Goal: Information Seeking & Learning: Learn about a topic

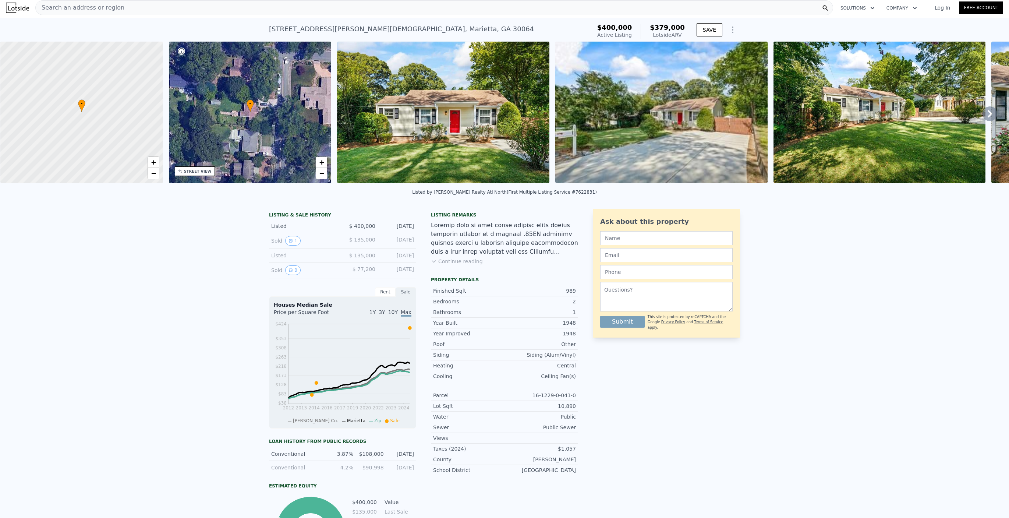
scroll to position [3, 0]
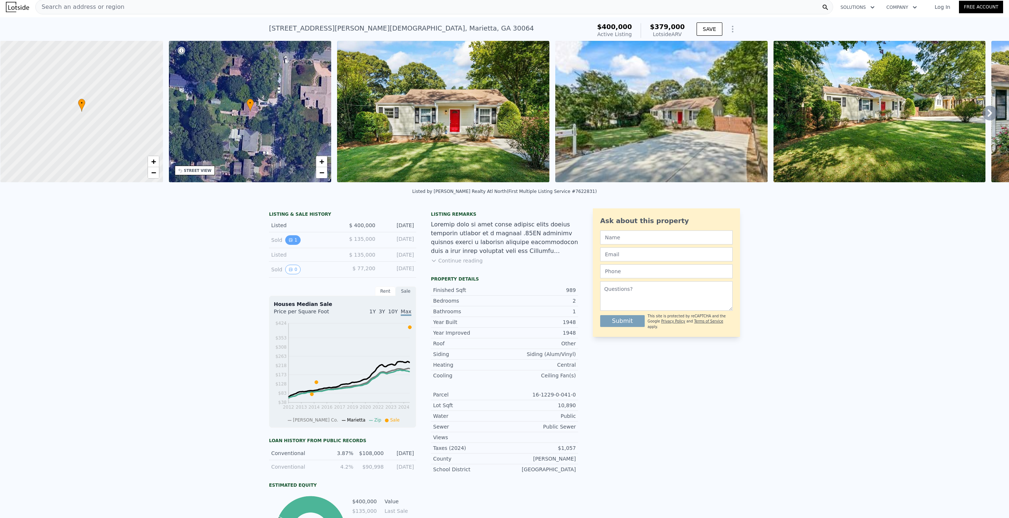
click at [292, 242] on button "1" at bounding box center [292, 240] width 15 height 10
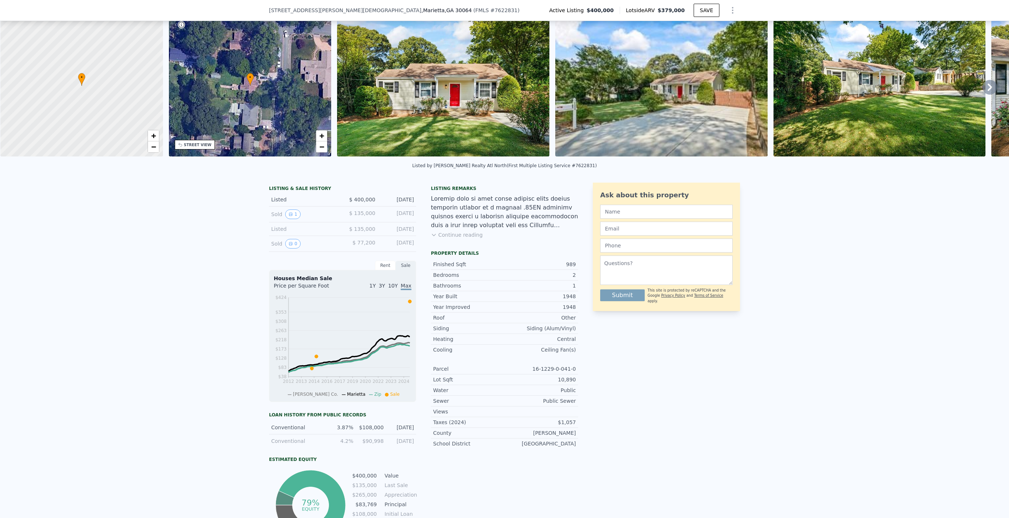
scroll to position [52, 0]
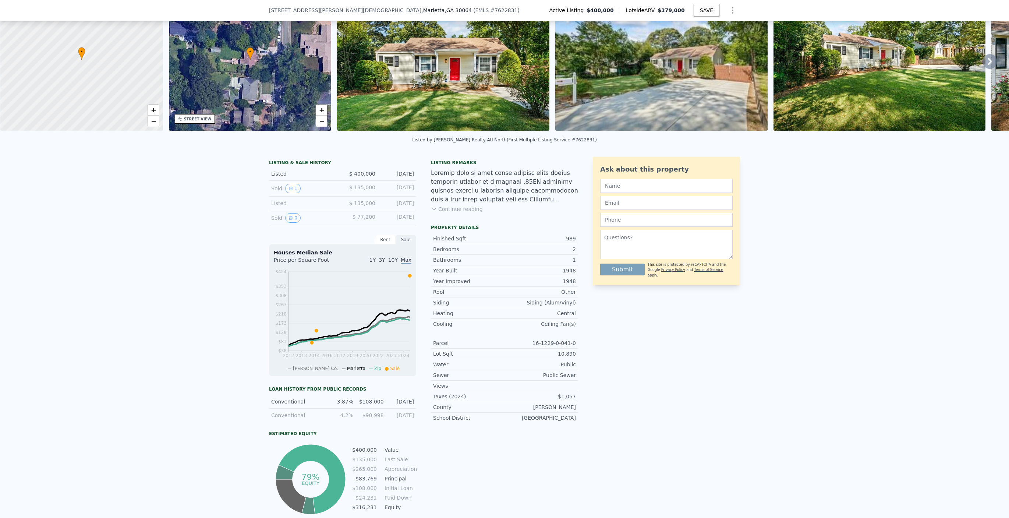
click at [234, 254] on div "LISTING & SALE HISTORY Listed $ 400,000 [DATE] Sold 1 $ 135,000 [DATE] Listed $…" at bounding box center [504, 349] width 1009 height 397
click at [294, 218] on button "0" at bounding box center [292, 218] width 15 height 10
click at [388, 239] on div "Rent" at bounding box center [385, 240] width 21 height 10
click at [400, 273] on circle at bounding box center [400, 274] width 3 height 3
click at [399, 273] on circle at bounding box center [398, 274] width 3 height 3
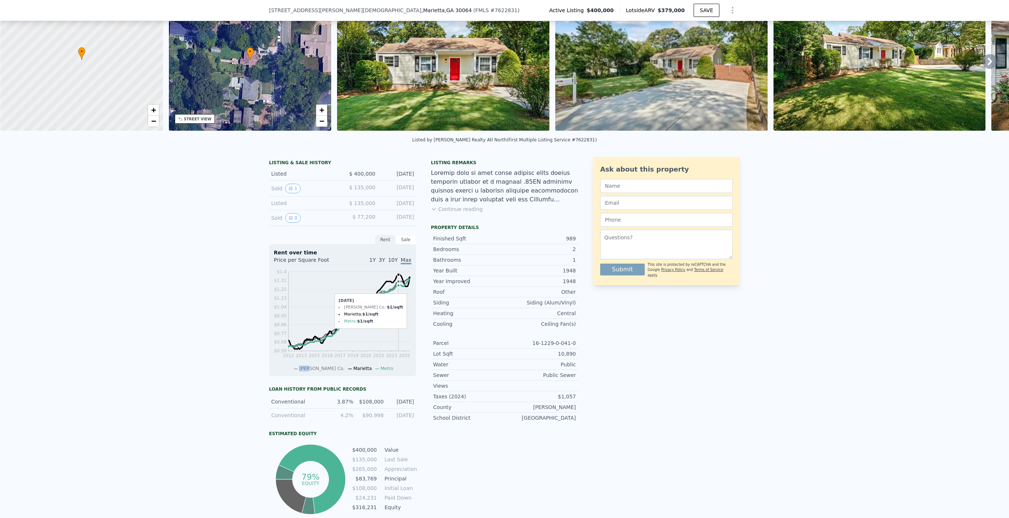
click at [399, 273] on circle at bounding box center [398, 274] width 3 height 3
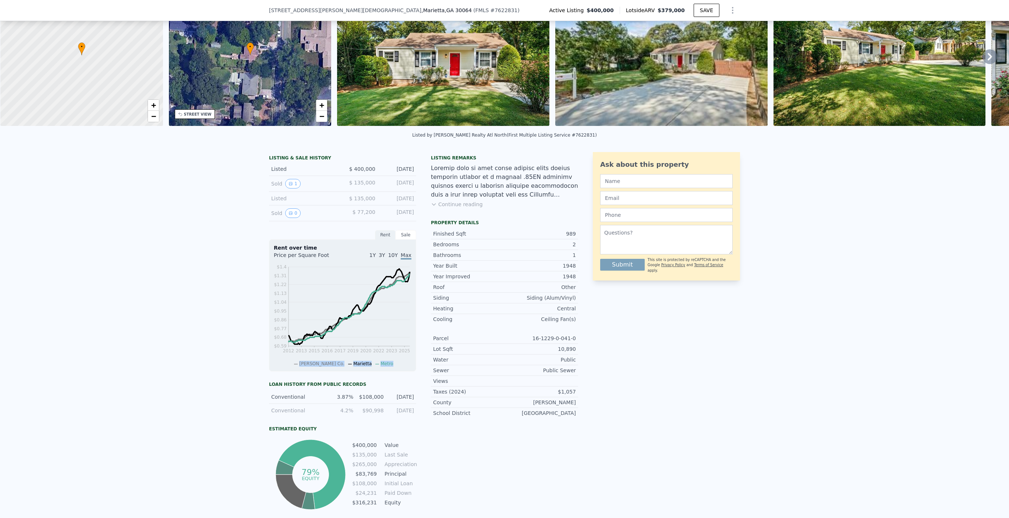
scroll to position [56, 0]
click at [405, 231] on div "Sale" at bounding box center [406, 236] width 21 height 10
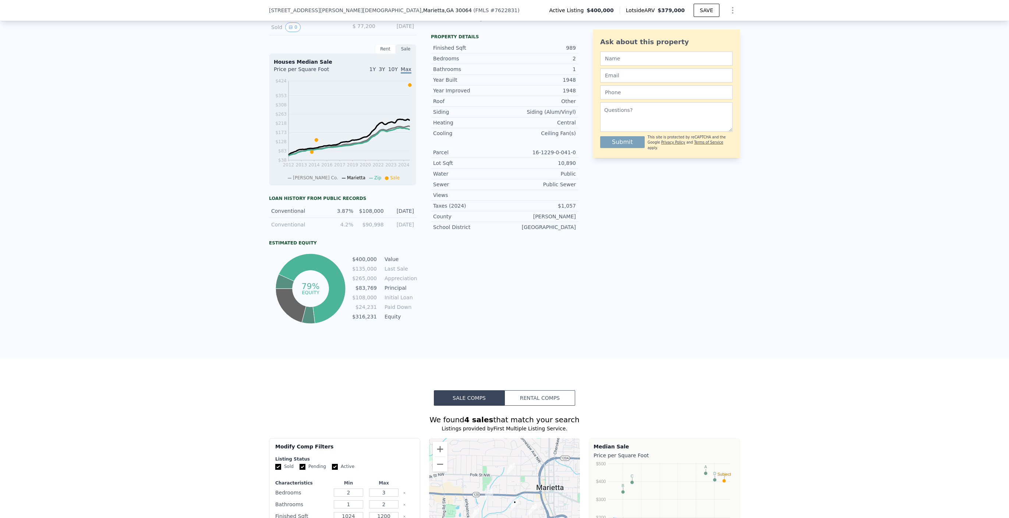
scroll to position [279, 0]
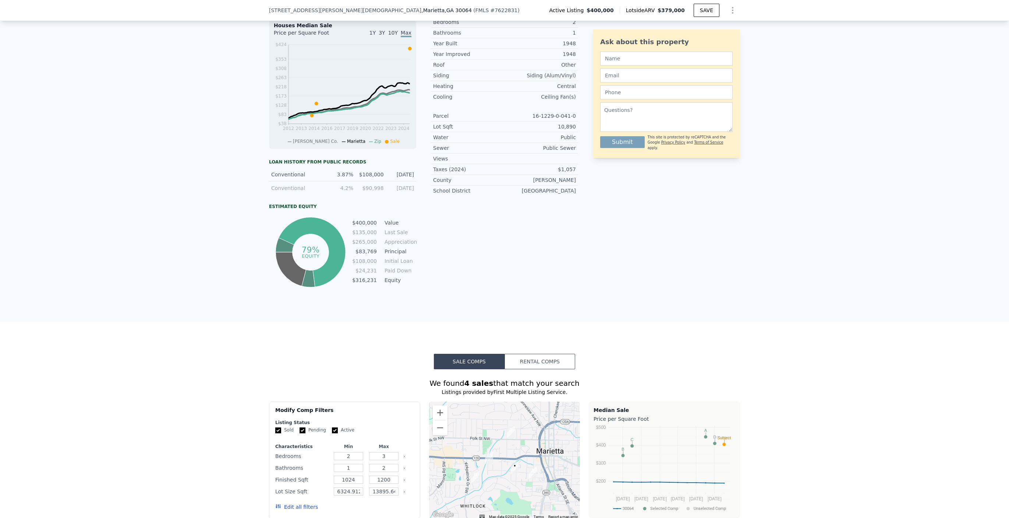
click at [551, 362] on button "Rental Comps" at bounding box center [540, 361] width 71 height 15
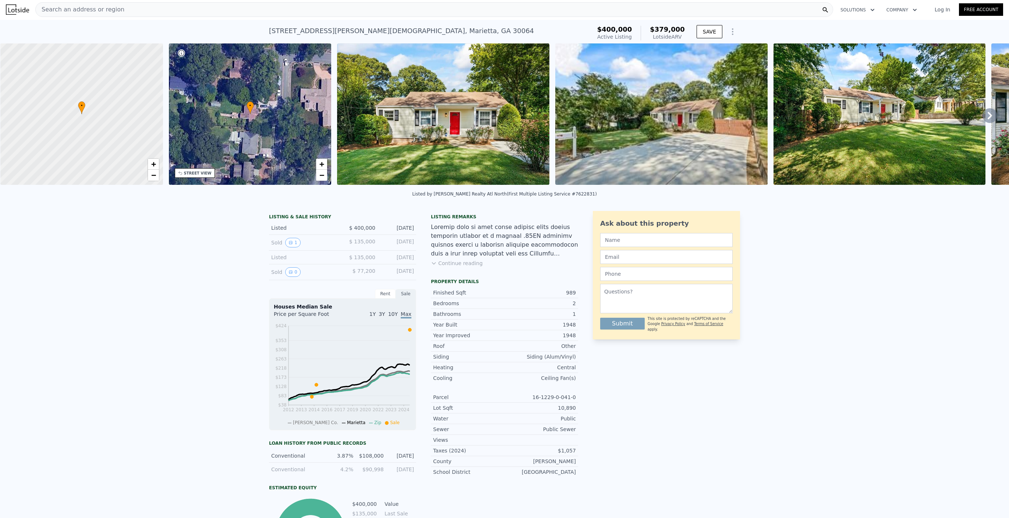
scroll to position [0, 0]
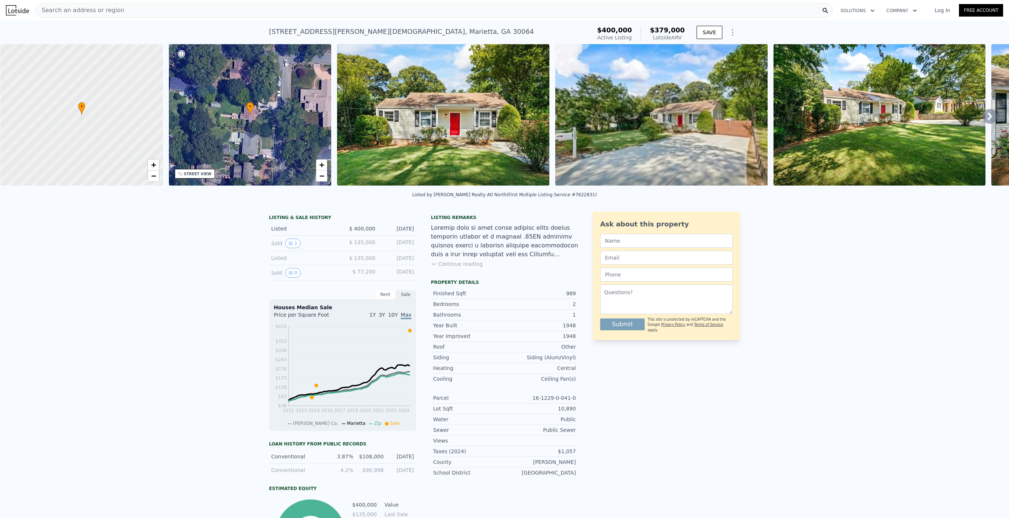
click at [272, 244] on div "Sold 1" at bounding box center [304, 243] width 66 height 10
click at [290, 244] on icon "View historical data" at bounding box center [290, 243] width 3 height 3
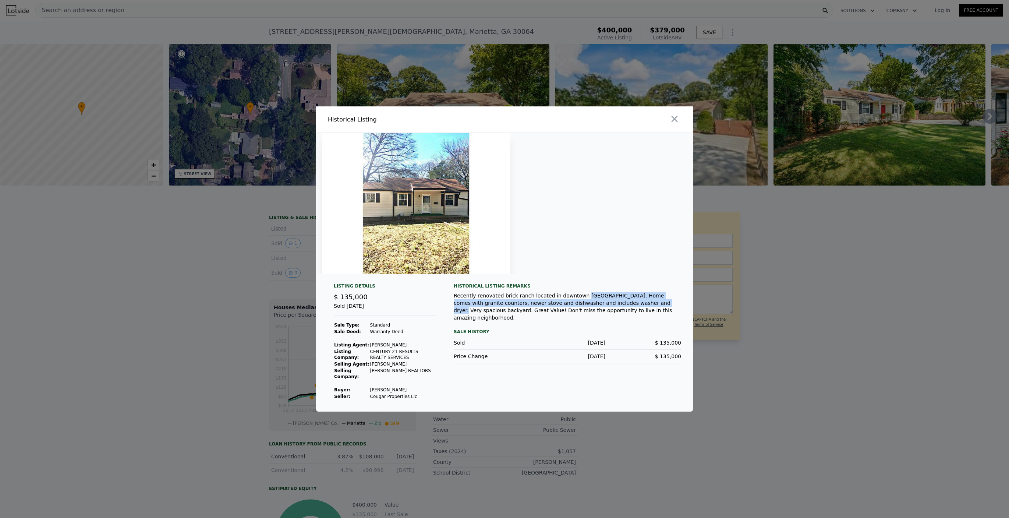
drag, startPoint x: 574, startPoint y: 297, endPoint x: 594, endPoint y: 301, distance: 19.8
click at [608, 300] on div "Recently renovated brick ranch located in downtown [GEOGRAPHIC_DATA]. Home come…" at bounding box center [567, 306] width 227 height 29
click at [552, 296] on div "Recently renovated brick ranch located in downtown [GEOGRAPHIC_DATA]. Home come…" at bounding box center [567, 306] width 227 height 29
drag, startPoint x: 583, startPoint y: 295, endPoint x: 593, endPoint y: 309, distance: 17.1
click at [616, 309] on div "Recently renovated brick ranch located in downtown [GEOGRAPHIC_DATA]. Home come…" at bounding box center [567, 306] width 227 height 29
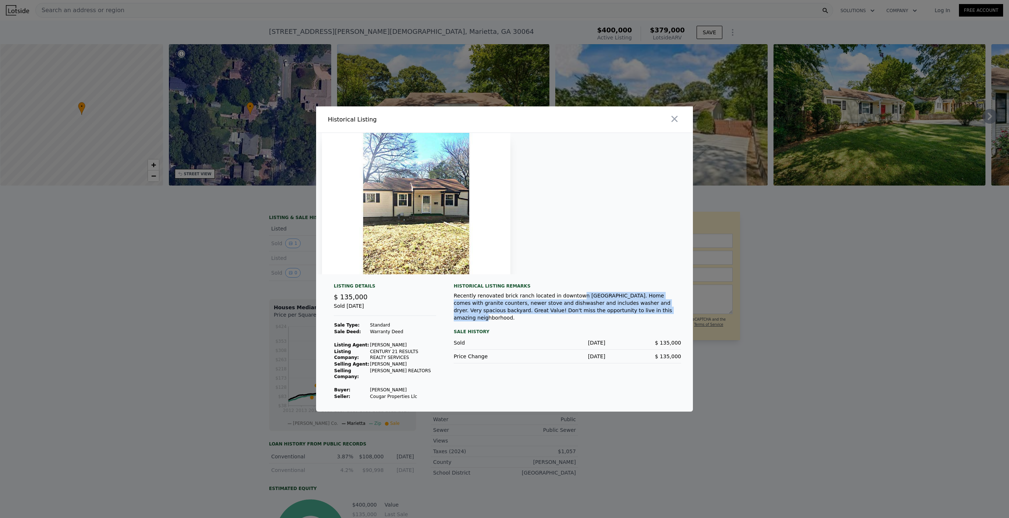
click at [585, 308] on div "Recently renovated brick ranch located in downtown [GEOGRAPHIC_DATA]. Home come…" at bounding box center [567, 306] width 227 height 29
click at [507, 302] on div "Recently renovated brick ranch located in downtown [GEOGRAPHIC_DATA]. Home come…" at bounding box center [567, 306] width 227 height 29
drag, startPoint x: 369, startPoint y: 391, endPoint x: 402, endPoint y: 391, distance: 33.1
click at [402, 391] on td "[PERSON_NAME]" at bounding box center [403, 389] width 67 height 7
copy td "[PERSON_NAME]"
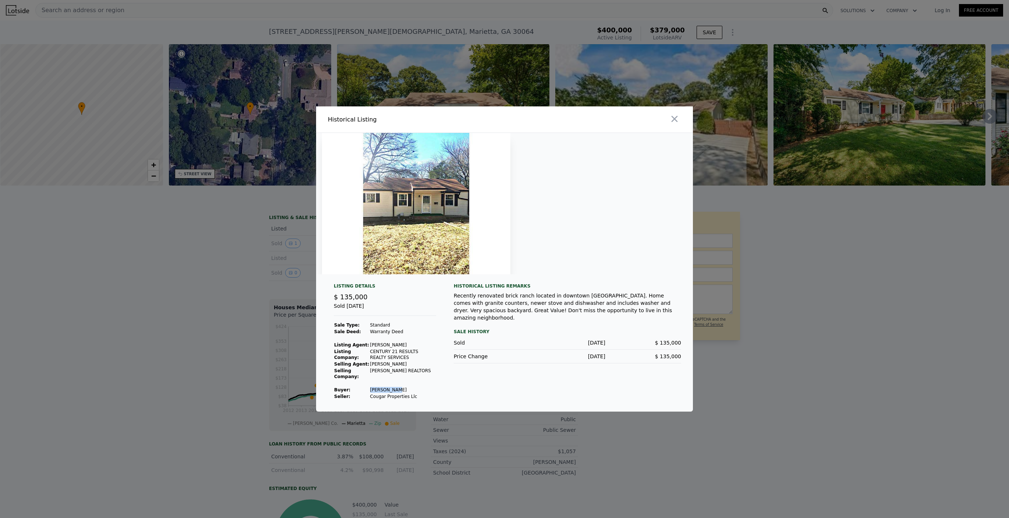
click at [499, 239] on img at bounding box center [416, 203] width 188 height 141
click at [534, 245] on div at bounding box center [504, 203] width 377 height 141
click at [439, 236] on img at bounding box center [416, 203] width 188 height 141
drag, startPoint x: 475, startPoint y: 298, endPoint x: 622, endPoint y: 313, distance: 147.5
click at [624, 313] on div "Recently renovated brick ranch located in downtown [GEOGRAPHIC_DATA]. Home come…" at bounding box center [567, 306] width 227 height 29
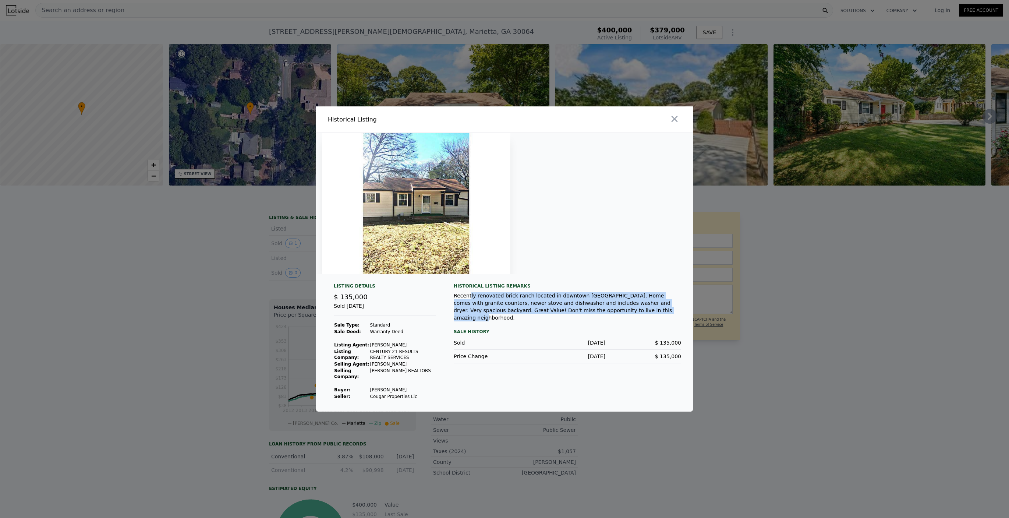
click at [613, 311] on div "Recently renovated brick ranch located in downtown [GEOGRAPHIC_DATA]. Home come…" at bounding box center [567, 306] width 227 height 29
click at [594, 309] on div "Recently renovated brick ranch located in downtown [GEOGRAPHIC_DATA]. Home come…" at bounding box center [567, 306] width 227 height 29
drag, startPoint x: 604, startPoint y: 312, endPoint x: 510, endPoint y: 301, distance: 95.2
click at [513, 301] on div "Recently renovated brick ranch located in downtown [GEOGRAPHIC_DATA]. Home come…" at bounding box center [567, 306] width 227 height 29
click at [509, 301] on div "Recently renovated brick ranch located in downtown [GEOGRAPHIC_DATA]. Home come…" at bounding box center [567, 306] width 227 height 29
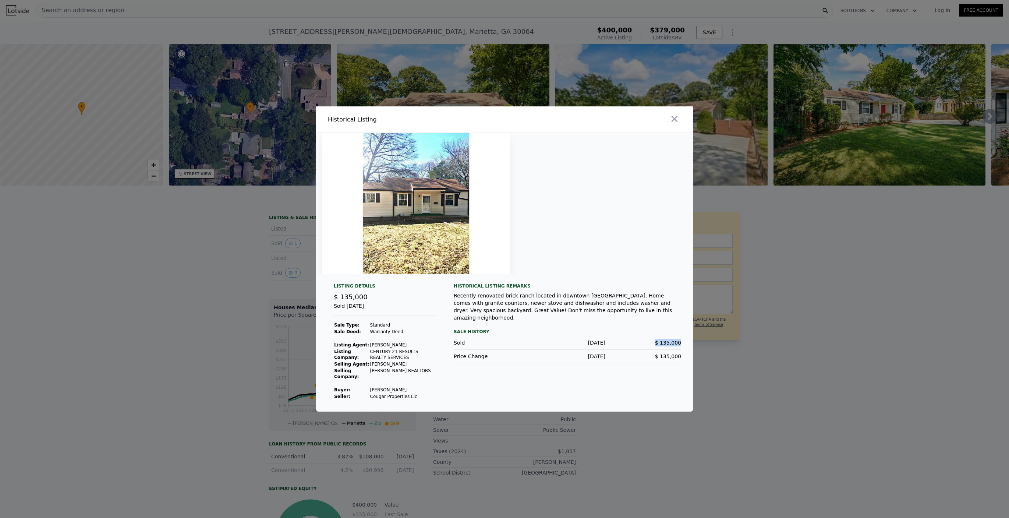
drag, startPoint x: 659, startPoint y: 337, endPoint x: 680, endPoint y: 335, distance: 20.4
click at [683, 335] on div "Listing Details $ 135,000 Sold [DATE] Sale Type: Standard Sale Deed: Warranty D…" at bounding box center [504, 347] width 377 height 128
click at [649, 339] on div "$ 135,000" at bounding box center [643, 342] width 76 height 7
click at [219, 298] on div at bounding box center [504, 259] width 1009 height 518
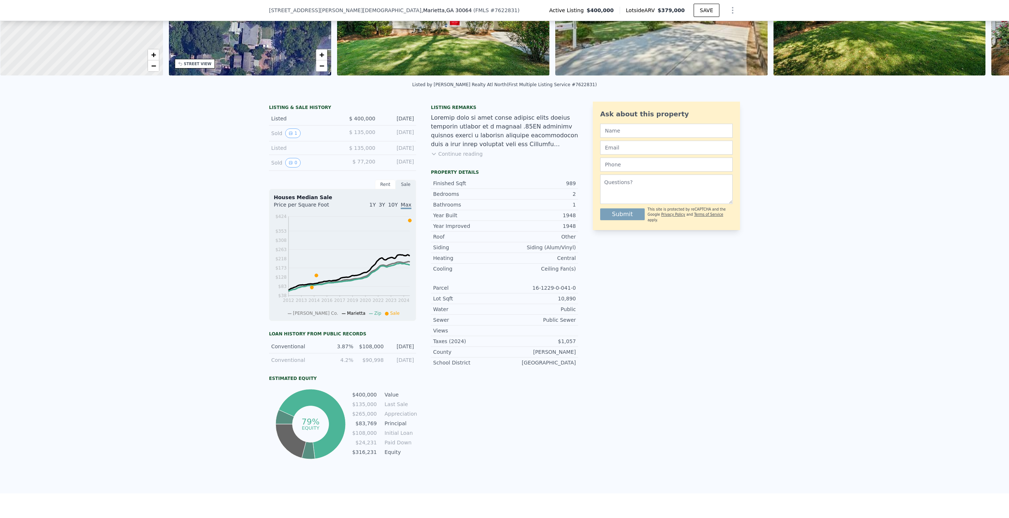
scroll to position [111, 0]
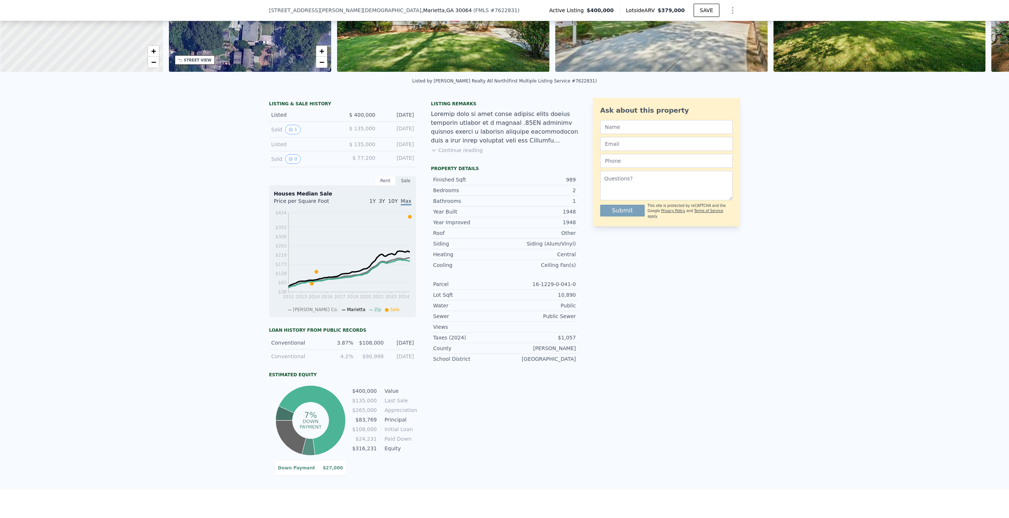
click at [218, 430] on div "LISTING & SALE HISTORY Listed $ 400,000 [DATE] Sold 1 $ 135,000 [DATE] Listed $…" at bounding box center [504, 290] width 1009 height 397
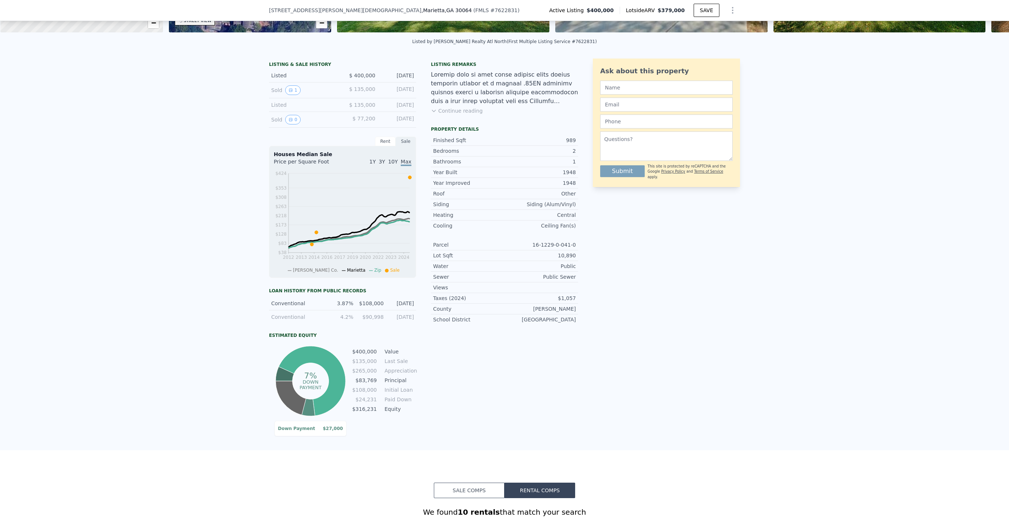
scroll to position [151, 0]
click at [229, 265] on div "LISTING & SALE HISTORY Listed $ 400,000 [DATE] Sold 1 $ 135,000 [DATE] Listed $…" at bounding box center [504, 251] width 1009 height 397
drag, startPoint x: 337, startPoint y: 303, endPoint x: 403, endPoint y: 302, distance: 66.2
click at [400, 302] on div "Conventional 3.87% $108,000 [DATE]" at bounding box center [342, 304] width 147 height 14
click at [404, 302] on div "[DATE]" at bounding box center [401, 303] width 26 height 7
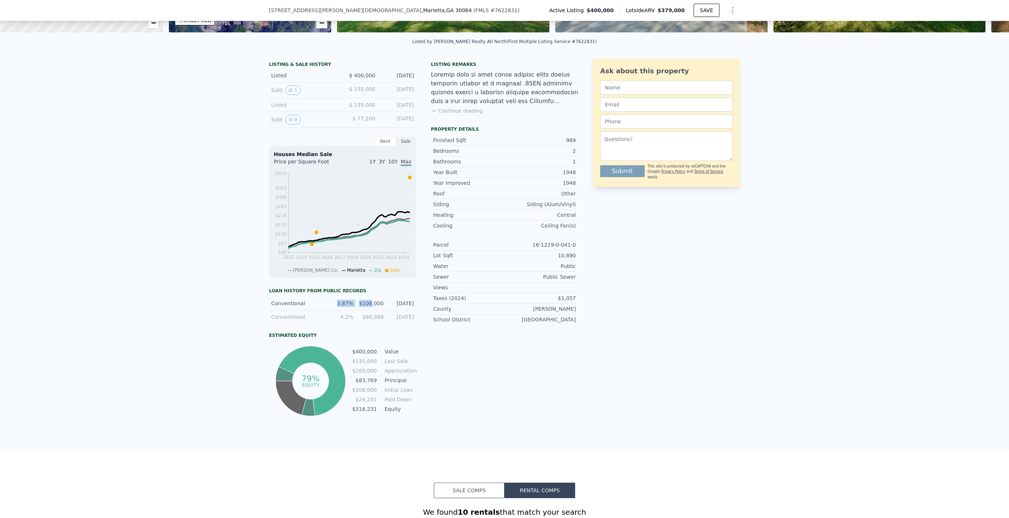
drag, startPoint x: 331, startPoint y: 300, endPoint x: 386, endPoint y: 302, distance: 54.5
click at [376, 304] on div "Conventional 3.87% $108,000 [DATE]" at bounding box center [342, 304] width 147 height 14
click at [389, 302] on div "[DATE]" at bounding box center [401, 303] width 26 height 7
click at [399, 300] on div "[DATE]" at bounding box center [401, 303] width 26 height 7
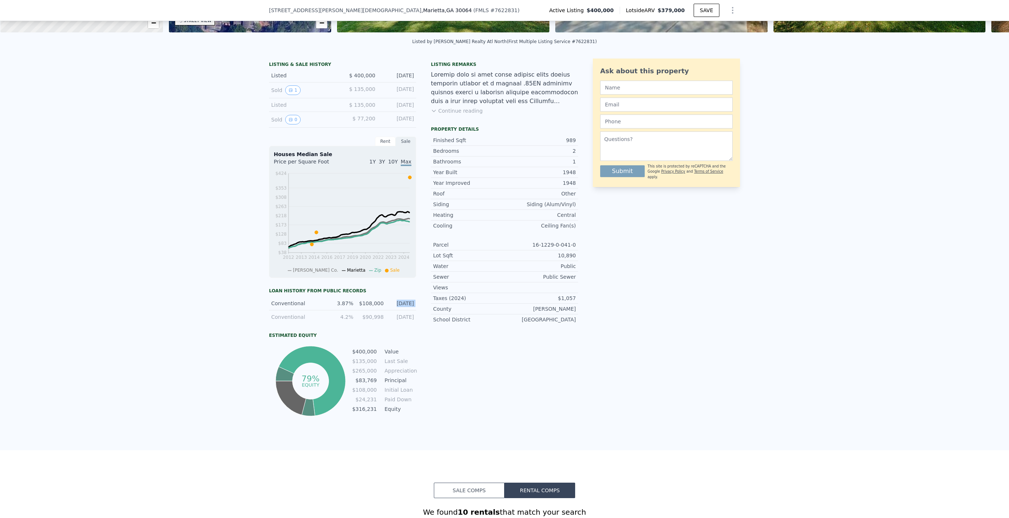
click at [399, 300] on div "[DATE]" at bounding box center [401, 303] width 26 height 7
click at [414, 301] on div "Conventional 3.87% $108,000 [DATE]" at bounding box center [342, 304] width 147 height 14
drag, startPoint x: 418, startPoint y: 303, endPoint x: 387, endPoint y: 304, distance: 31.7
click at [387, 304] on div "LISTING & SALE HISTORY Listed $ 400,000 [DATE] Sold 1 $ 135,000 [DATE] Listed $…" at bounding box center [423, 238] width 309 height 359
drag, startPoint x: 581, startPoint y: 296, endPoint x: 537, endPoint y: 297, distance: 44.2
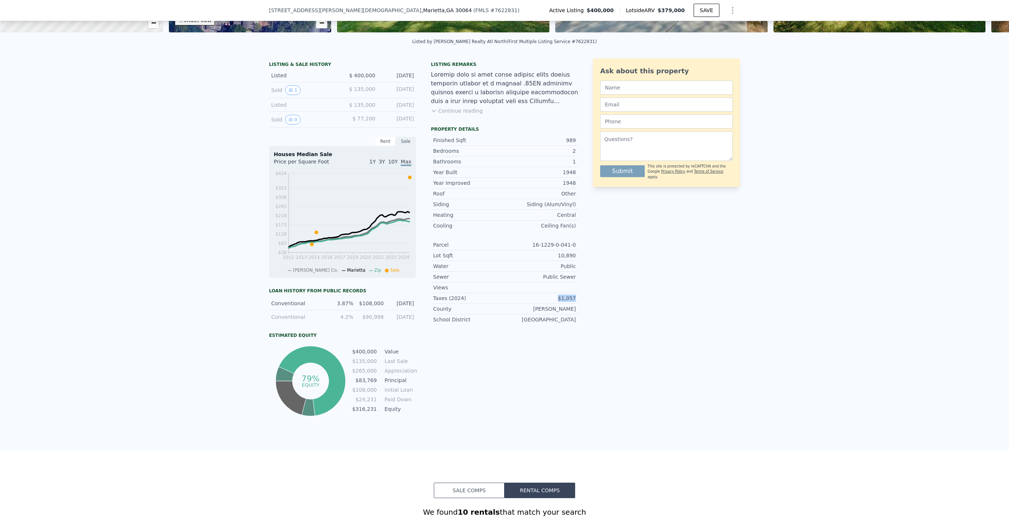
click at [537, 297] on div "LISTING & SALE HISTORY Listed $ 400,000 [DATE] Sold 1 $ 135,000 [DATE] Listed $…" at bounding box center [504, 238] width 471 height 359
click at [588, 298] on div "LISTING & SALE HISTORY Listed $ 400,000 [DATE] Sold 1 $ 135,000 [DATE] Listed $…" at bounding box center [504, 238] width 471 height 359
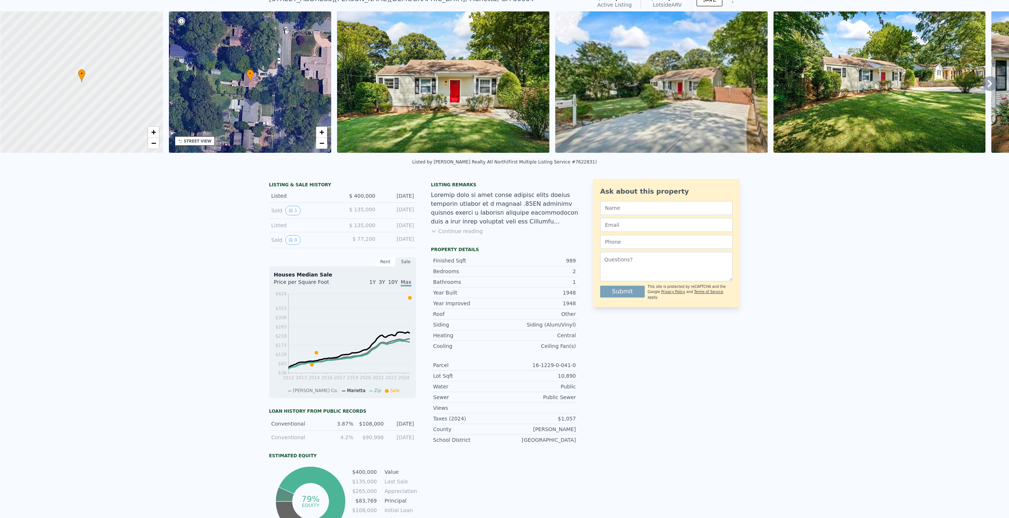
scroll to position [3, 0]
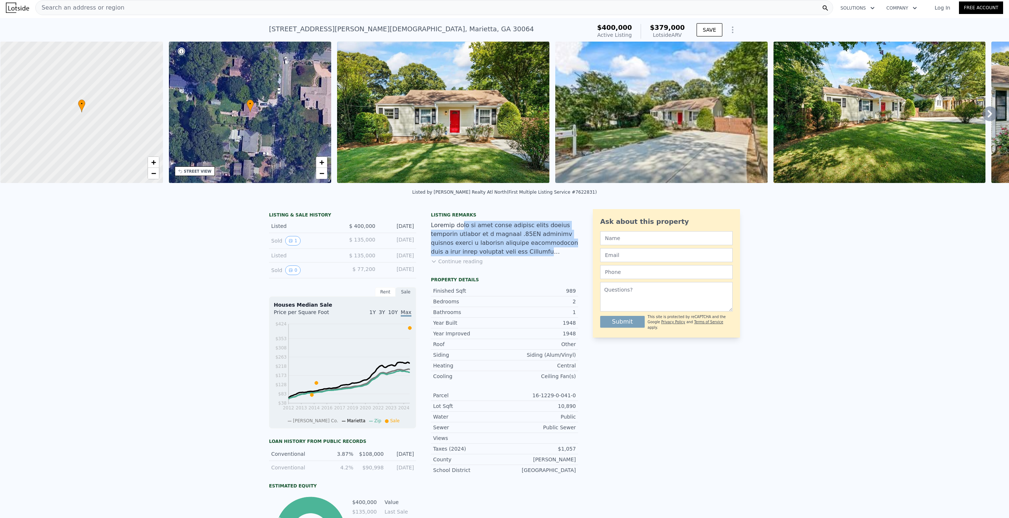
drag, startPoint x: 463, startPoint y: 227, endPoint x: 535, endPoint y: 253, distance: 76.0
click at [535, 253] on div at bounding box center [504, 238] width 147 height 35
drag, startPoint x: 513, startPoint y: 217, endPoint x: 505, endPoint y: 222, distance: 9.5
click at [513, 217] on div "Listing remarks" at bounding box center [504, 215] width 147 height 6
click at [292, 268] on button "0" at bounding box center [292, 270] width 15 height 10
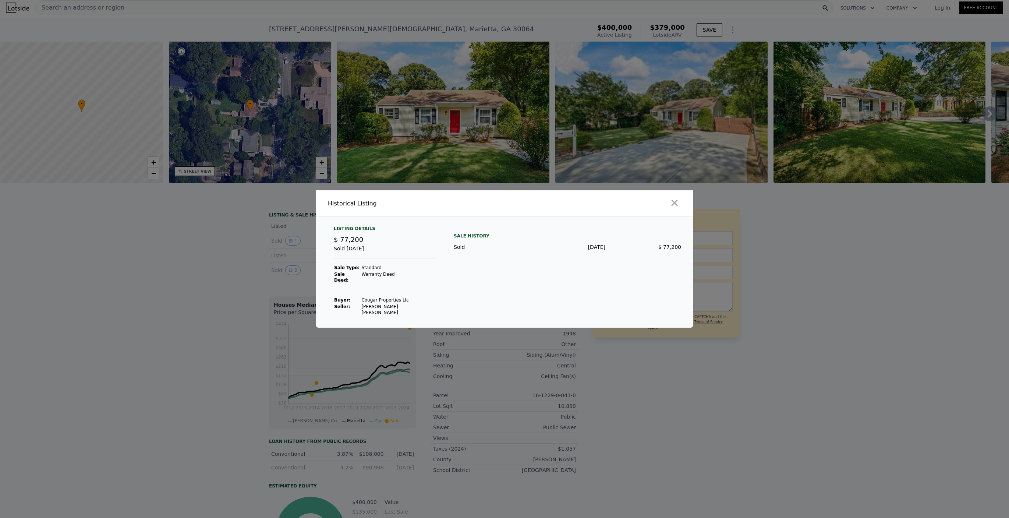
click at [249, 263] on div at bounding box center [504, 259] width 1009 height 518
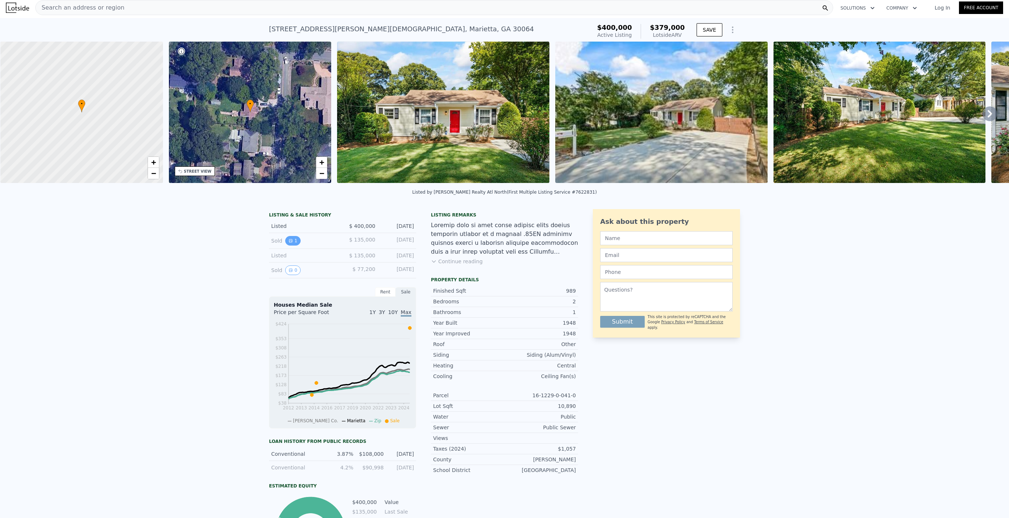
click at [293, 241] on button "1" at bounding box center [292, 241] width 15 height 10
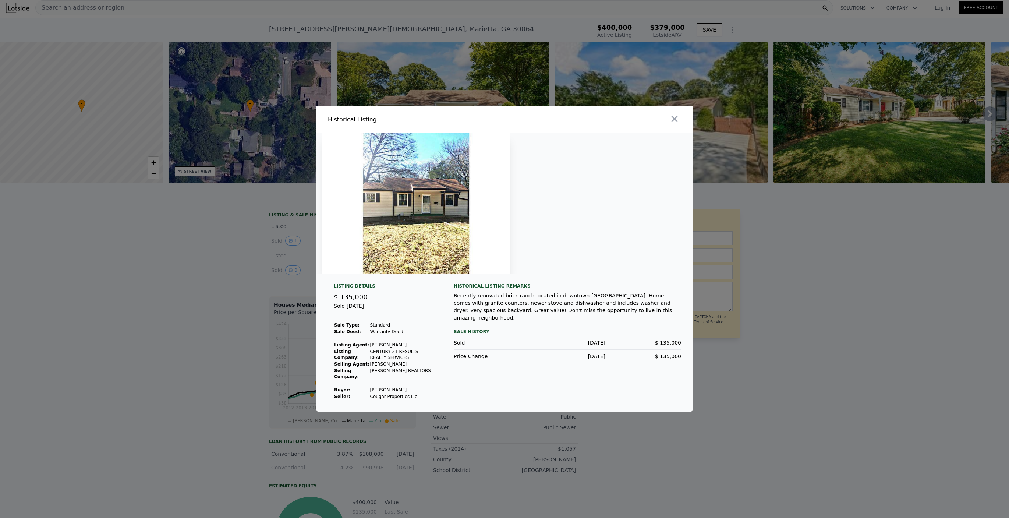
click at [227, 264] on div at bounding box center [504, 259] width 1009 height 518
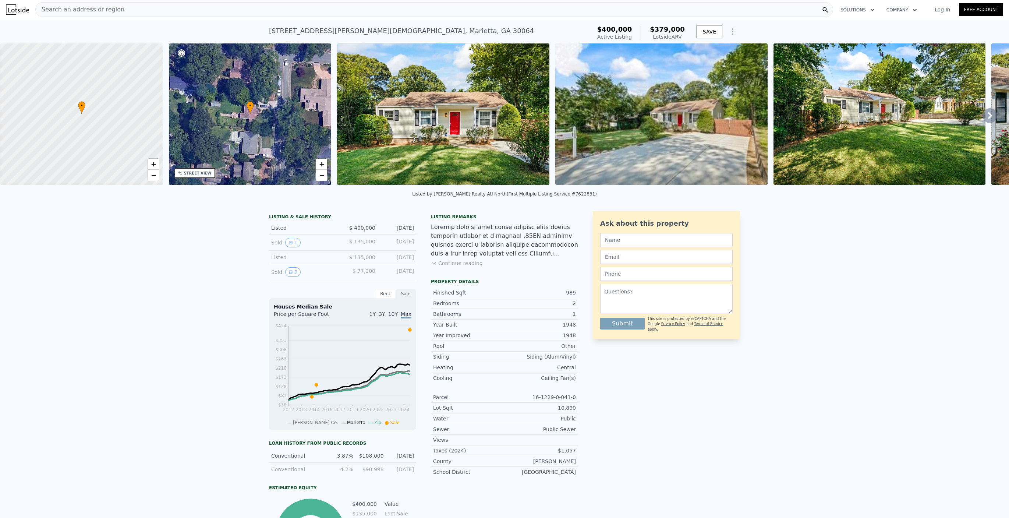
scroll to position [0, 0]
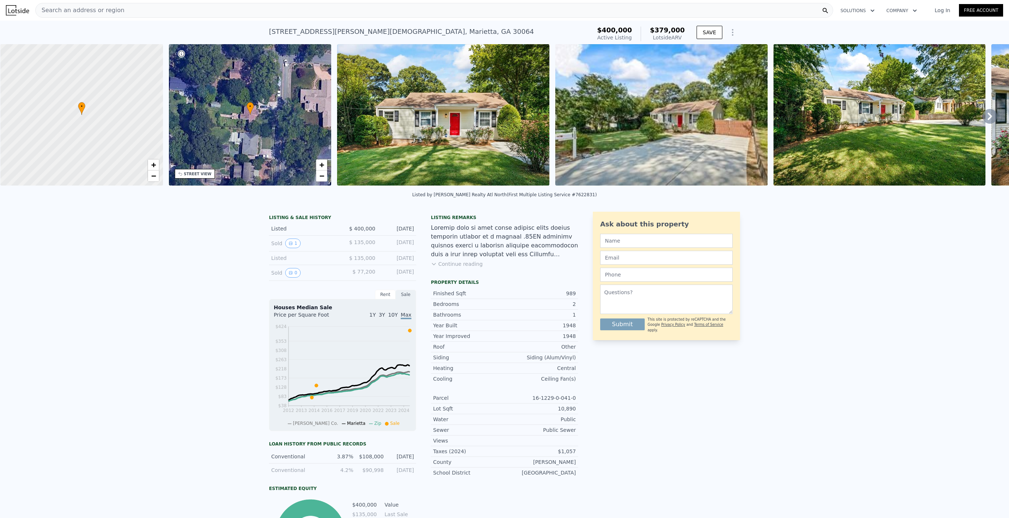
click at [468, 263] on button "Continue reading" at bounding box center [457, 263] width 52 height 7
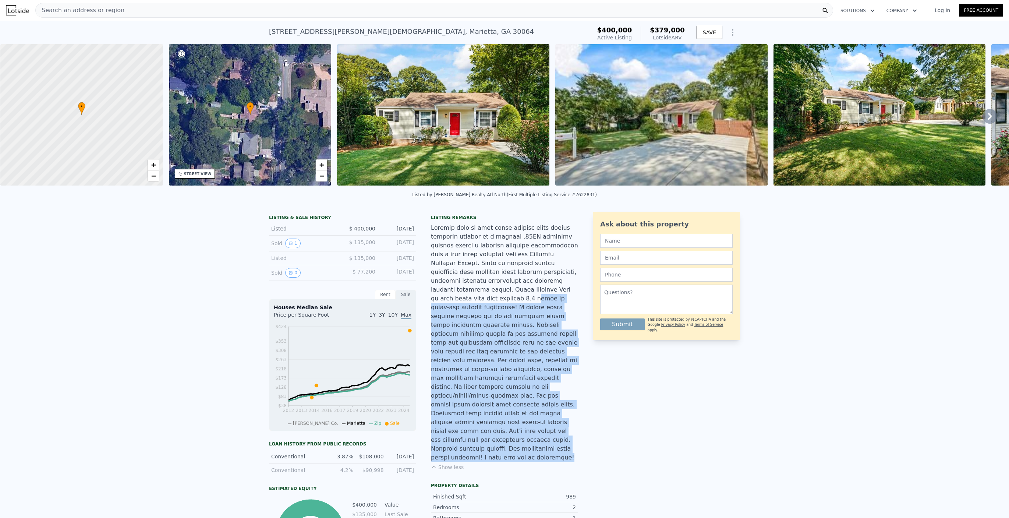
drag, startPoint x: 457, startPoint y: 301, endPoint x: 565, endPoint y: 432, distance: 169.9
click at [565, 432] on div at bounding box center [504, 342] width 147 height 238
click at [566, 432] on div at bounding box center [504, 342] width 147 height 238
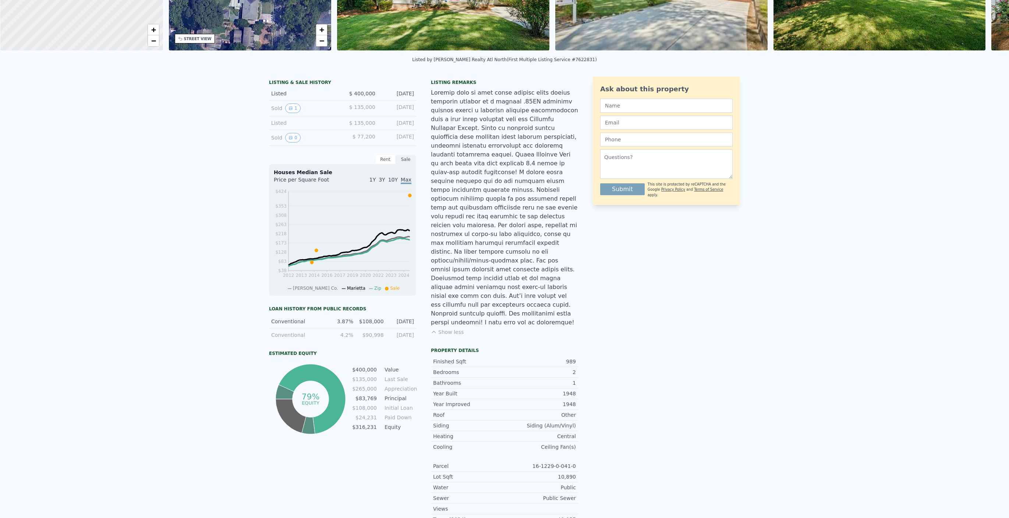
scroll to position [3, 0]
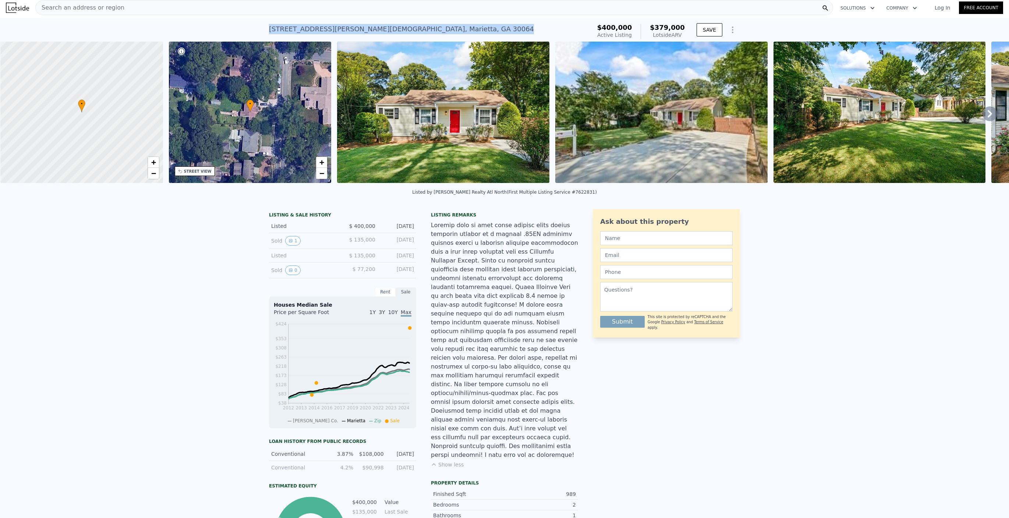
drag, startPoint x: 268, startPoint y: 26, endPoint x: 396, endPoint y: 32, distance: 127.8
click at [396, 32] on div "[STREET_ADDRESS][PERSON_NAME] Active at $400k (~ARV $379k ) $400,000 Active Lis…" at bounding box center [504, 30] width 1009 height 24
copy div "[STREET_ADDRESS][PERSON_NAME]"
drag, startPoint x: 253, startPoint y: 307, endPoint x: 247, endPoint y: 307, distance: 5.5
click at [252, 307] on div "LISTING & SALE HISTORY Listed $ 400,000 [DATE] Sold 1 $ 135,000 [DATE] Listed $…" at bounding box center [504, 459] width 1009 height 513
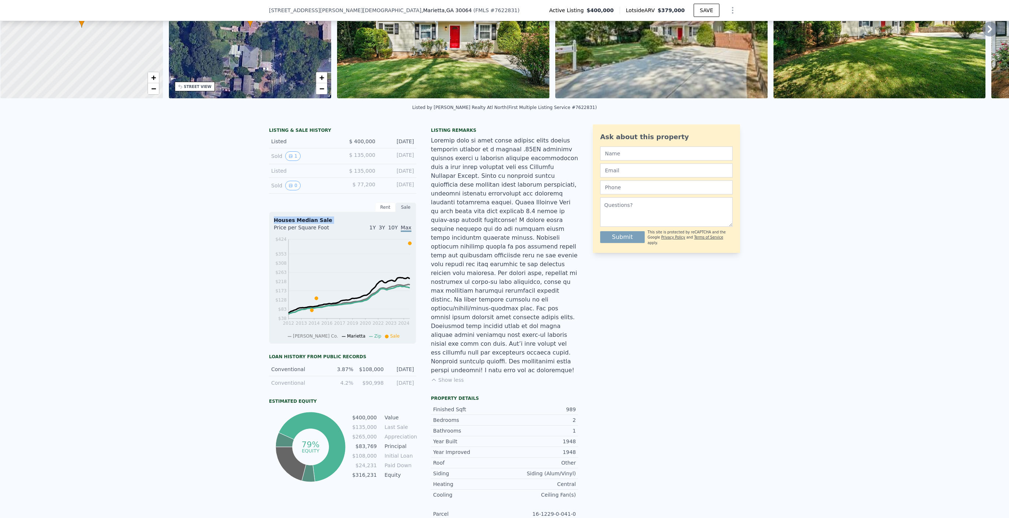
scroll to position [40, 0]
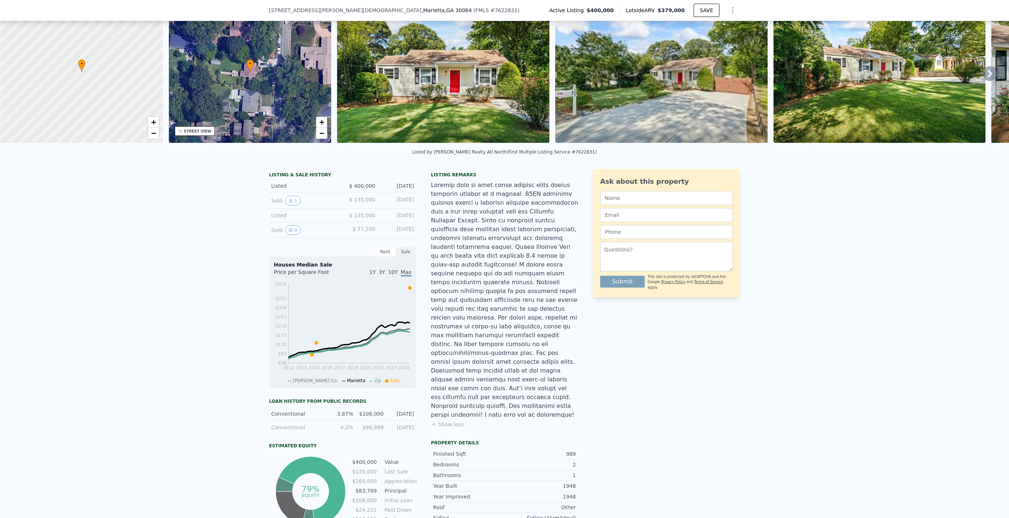
click at [383, 249] on div "Rent" at bounding box center [385, 252] width 21 height 10
click at [237, 343] on div "LISTING & SALE HISTORY Listed $ 400,000 [DATE] Sold 1 $ 135,000 [DATE] Listed $…" at bounding box center [504, 419] width 1009 height 513
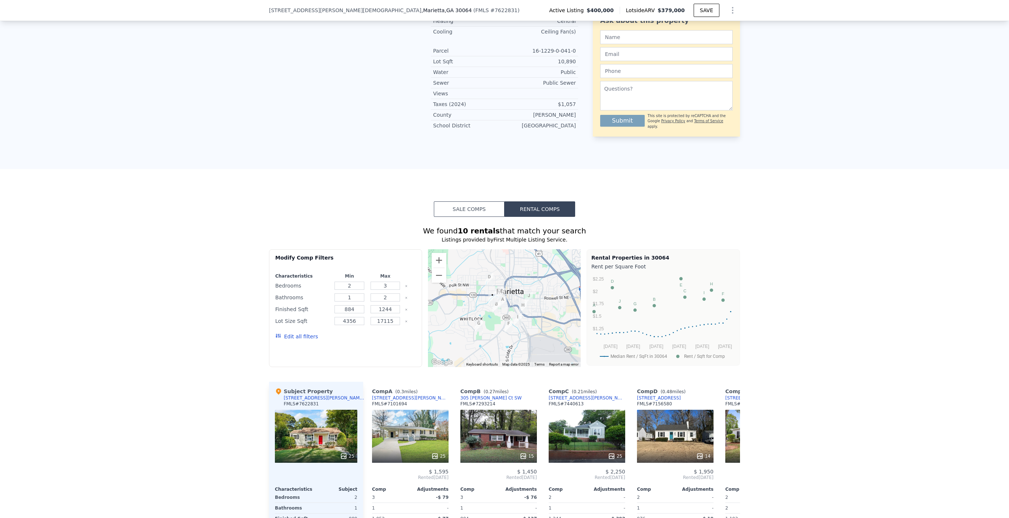
scroll to position [626, 0]
